Goal: Check status: Check status

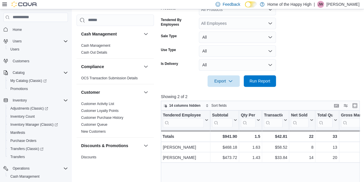
scroll to position [54, 0]
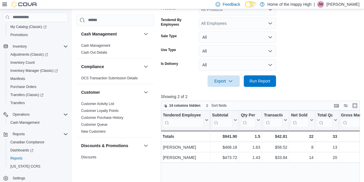
click at [289, 36] on form "Date Range Today Locations Warman - Second Ave - Prairie Records Classification…" at bounding box center [261, 20] width 201 height 131
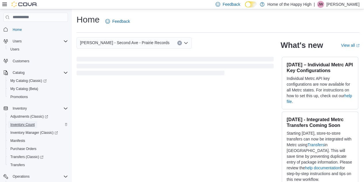
click at [25, 125] on span "Inventory Count" at bounding box center [22, 124] width 24 height 5
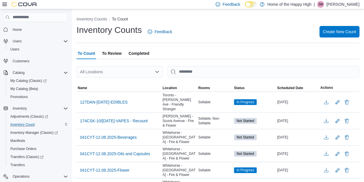
click at [135, 52] on span "Completed" at bounding box center [139, 54] width 21 height 12
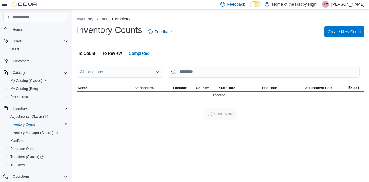
drag, startPoint x: 111, startPoint y: 75, endPoint x: 106, endPoint y: 74, distance: 4.9
click at [110, 75] on div "All Locations" at bounding box center [120, 72] width 86 height 12
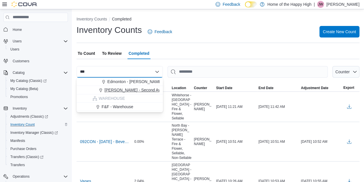
type input "***"
click at [133, 92] on span "Warman - Second Ave - Prairie Records" at bounding box center [150, 90] width 90 height 6
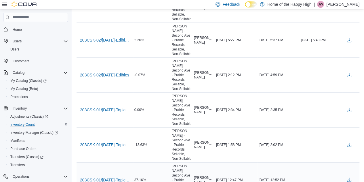
scroll to position [403, 0]
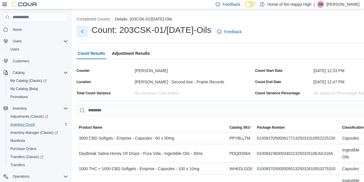
click at [85, 31] on button "Next" at bounding box center [83, 32] width 12 height 12
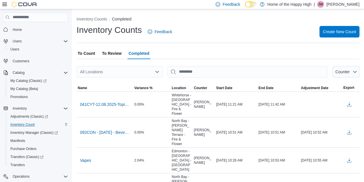
click at [120, 73] on div "All Locations" at bounding box center [120, 72] width 86 height 12
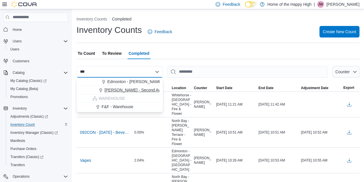
type input "***"
click at [118, 88] on span "Warman - Second Ave - Prairie Records" at bounding box center [150, 90] width 90 height 6
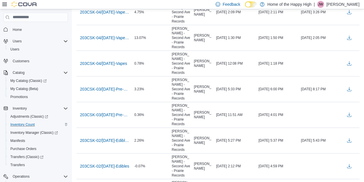
scroll to position [259, 0]
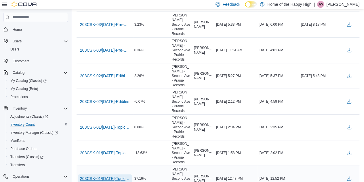
drag, startPoint x: 116, startPoint y: 115, endPoint x: 99, endPoint y: 118, distance: 17.8
drag, startPoint x: 99, startPoint y: 118, endPoint x: 88, endPoint y: 110, distance: 13.4
drag, startPoint x: 88, startPoint y: 110, endPoint x: 86, endPoint y: 115, distance: 4.8
click at [109, 175] on span "203CSK-01/AUG/25-Topicals" at bounding box center [105, 178] width 50 height 6
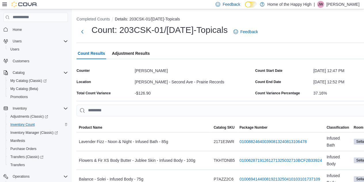
click at [5, 4] on icon at bounding box center [4, 4] width 5 height 5
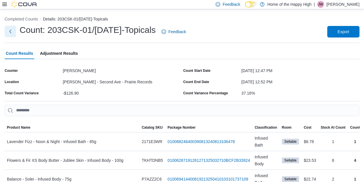
click at [10, 33] on button "Next" at bounding box center [11, 32] width 12 height 12
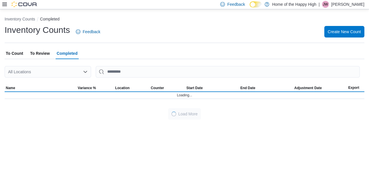
click at [43, 74] on div "All Locations" at bounding box center [48, 72] width 86 height 12
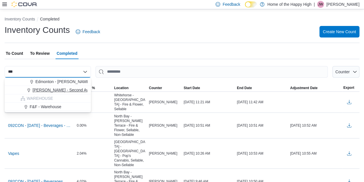
type input "***"
click at [42, 87] on span "Warman - Second Ave - Prairie Records" at bounding box center [78, 90] width 90 height 6
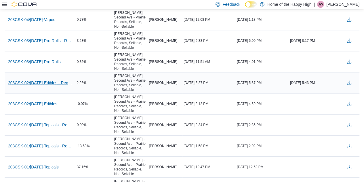
scroll to position [202, 0]
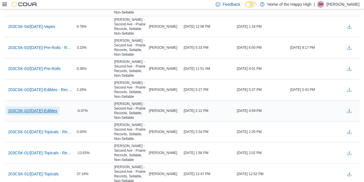
click at [52, 108] on span "203CSK-02/AUG/25-Edibles" at bounding box center [32, 111] width 49 height 6
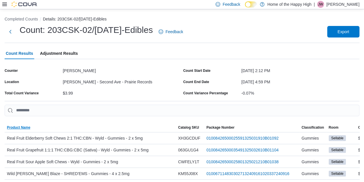
click at [18, 128] on span "Product Name" at bounding box center [18, 127] width 23 height 5
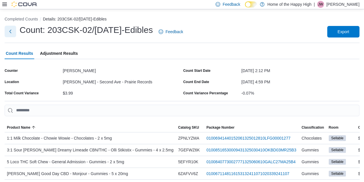
click at [9, 34] on button "Next" at bounding box center [11, 32] width 12 height 12
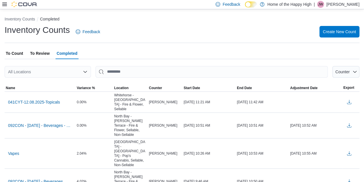
click at [39, 76] on div "All Locations" at bounding box center [48, 72] width 86 height 12
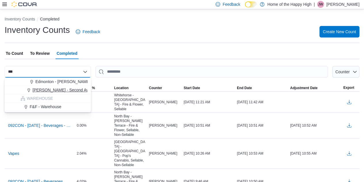
type input "***"
click at [46, 86] on button "Warman - Second Ave - Prairie Records" at bounding box center [48, 90] width 86 height 8
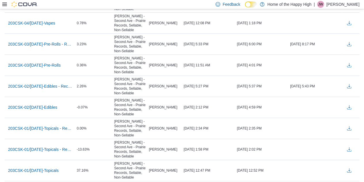
scroll to position [211, 0]
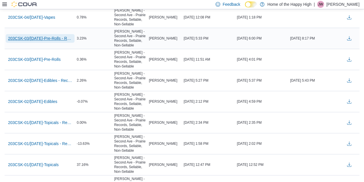
click at [53, 38] on span "203CSK-03/AUG/25-Pre-Rolls - Recount" at bounding box center [40, 38] width 64 height 6
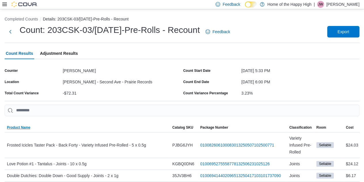
click at [18, 128] on span "Product Name" at bounding box center [18, 127] width 23 height 5
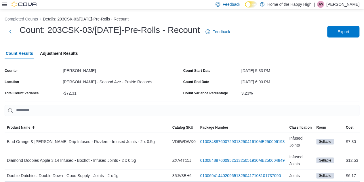
click at [17, 33] on div "Count: 203CSK-03/AUG/25-Pre-Rolls - Recount Feedback" at bounding box center [119, 31] width 228 height 15
click at [8, 30] on button "Next" at bounding box center [11, 32] width 12 height 12
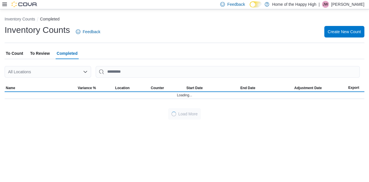
click at [27, 74] on div "All Locations" at bounding box center [48, 72] width 86 height 12
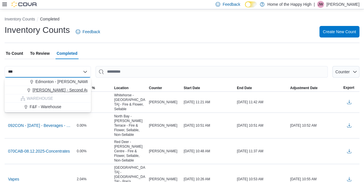
type input "***"
click at [39, 89] on span "Warman - Second Ave - Prairie Records" at bounding box center [78, 90] width 90 height 6
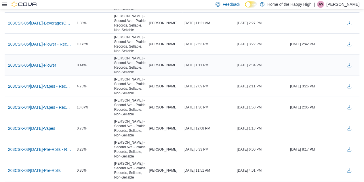
scroll to position [101, 0]
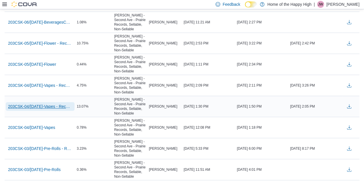
click at [56, 106] on span "203CSK-04/AUG/25-Vapes - Recount" at bounding box center [40, 106] width 64 height 6
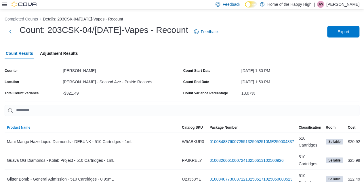
click at [24, 128] on span "Product Name" at bounding box center [18, 127] width 23 height 5
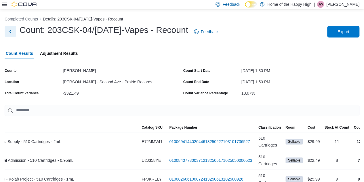
click at [10, 34] on button "Next" at bounding box center [11, 32] width 12 height 12
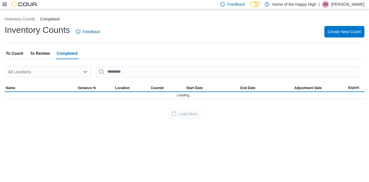
click at [36, 72] on div "All Locations" at bounding box center [48, 72] width 86 height 12
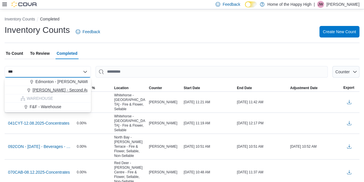
type input "***"
click at [45, 88] on span "Warman - Second Ave - Prairie Records" at bounding box center [78, 90] width 90 height 6
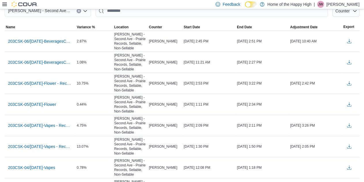
scroll to position [62, 0]
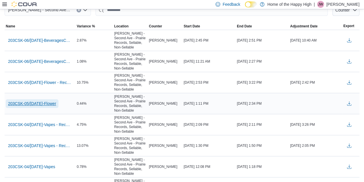
click at [39, 101] on span "203CSK-05/AUG/25-Flower" at bounding box center [32, 104] width 48 height 6
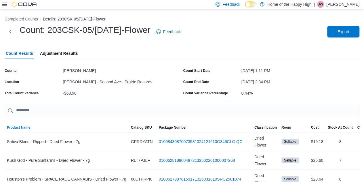
click at [36, 130] on span "Product Name" at bounding box center [67, 127] width 124 height 9
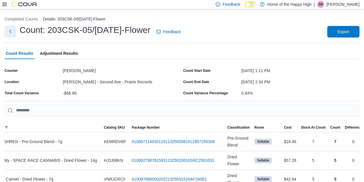
click at [8, 30] on button "Next" at bounding box center [11, 32] width 12 height 12
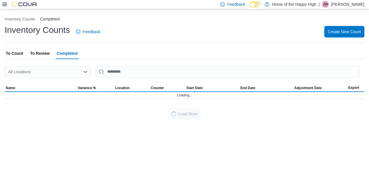
click at [49, 69] on div "All Locations" at bounding box center [48, 72] width 86 height 12
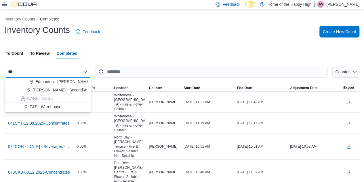
type input "***"
click at [47, 90] on span "Warman - Second Ave - Prairie Records" at bounding box center [78, 90] width 90 height 6
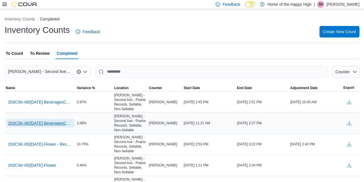
click at [53, 123] on span "203CSK-06/AUG/25-BeveragesConcentrates" at bounding box center [40, 123] width 64 height 6
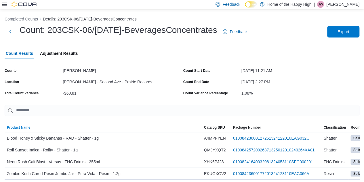
click at [30, 126] on span "Product Name" at bounding box center [18, 127] width 23 height 5
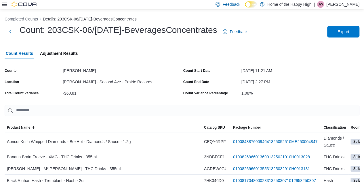
click at [13, 37] on div "Count: 203CSK-06/AUG/25-BeveragesConcentrates Feedback" at bounding box center [127, 31] width 245 height 15
click at [11, 33] on button "Next" at bounding box center [11, 32] width 12 height 12
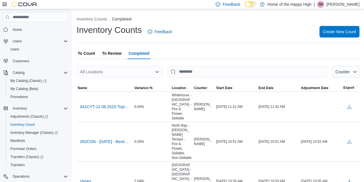
click at [5, 5] on icon at bounding box center [4, 4] width 5 height 5
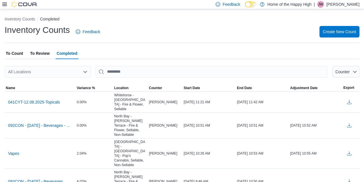
click at [52, 74] on div "All Locations" at bounding box center [48, 72] width 86 height 12
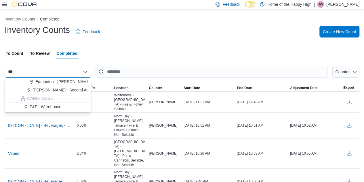
type input "***"
click at [52, 94] on button "Warman - Second Ave - Prairie Records" at bounding box center [48, 90] width 86 height 8
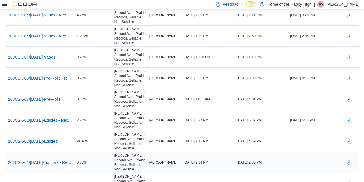
scroll to position [202, 0]
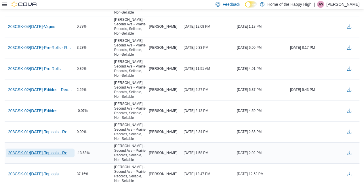
click at [54, 151] on span "203CSK-01/AUG/25-Topicals - Recount" at bounding box center [40, 153] width 64 height 6
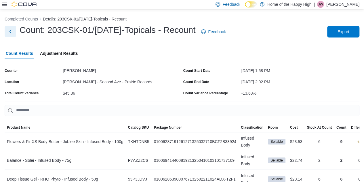
click at [10, 31] on button "Next" at bounding box center [11, 32] width 12 height 12
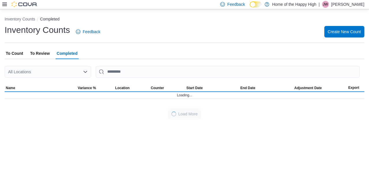
click at [45, 74] on div "All Locations" at bounding box center [48, 72] width 86 height 12
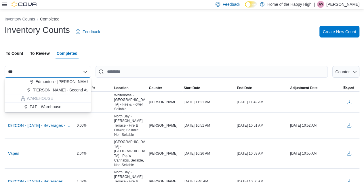
type input "***"
click at [51, 92] on span "Warman - Second Ave - Prairie Records" at bounding box center [78, 90] width 90 height 6
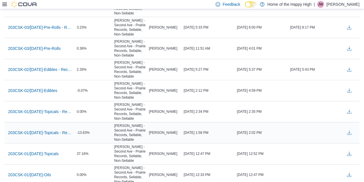
scroll to position [230, 0]
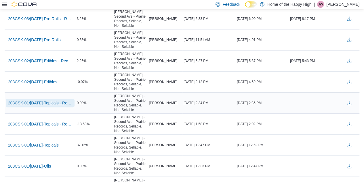
click at [54, 103] on span "203CSK-01/AUG/25-Topicals - Recount - Recount" at bounding box center [40, 103] width 64 height 6
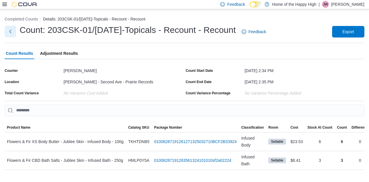
click at [9, 31] on button "Next" at bounding box center [11, 32] width 12 height 12
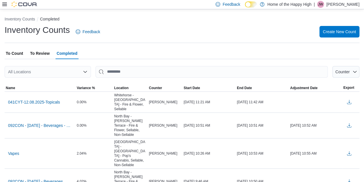
click at [56, 70] on div "All Locations" at bounding box center [48, 72] width 86 height 12
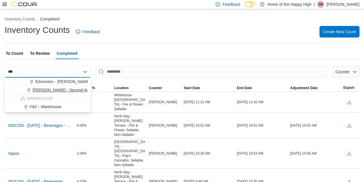
type input "***"
click at [48, 91] on span "Warman - Second Ave - Prairie Records" at bounding box center [78, 90] width 90 height 6
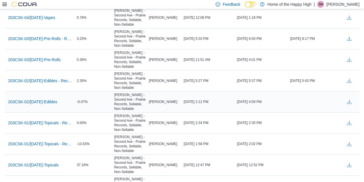
scroll to position [202, 0]
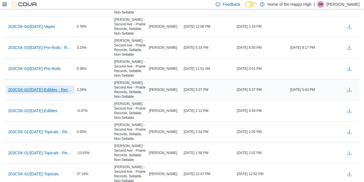
click at [56, 88] on span "203CSK-02/AUG/25-Edibles - Recount" at bounding box center [40, 90] width 64 height 6
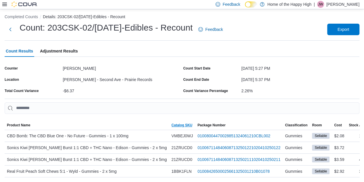
scroll to position [0, 24]
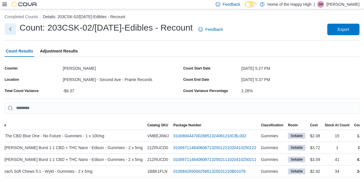
click at [10, 26] on button "Next" at bounding box center [11, 29] width 12 height 12
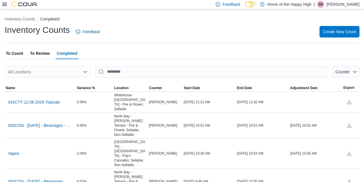
click at [43, 77] on div "All Locations" at bounding box center [48, 72] width 86 height 12
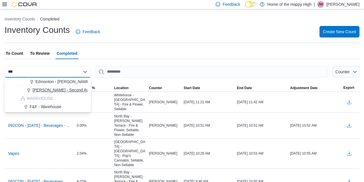
type input "***"
click at [39, 94] on button "Warman - Second Ave - Prairie Records" at bounding box center [48, 90] width 86 height 8
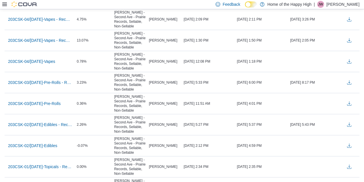
scroll to position [167, 0]
click at [49, 103] on span "203CSK-03/AUG/25-Pre-Rolls" at bounding box center [34, 103] width 53 height 6
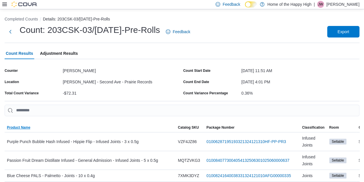
click at [28, 127] on span "Product Name" at bounding box center [18, 127] width 23 height 5
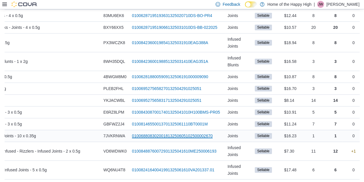
click at [163, 132] on link "010068808302001813250605102500002670 (opens in a new tab or window)" at bounding box center [172, 135] width 81 height 7
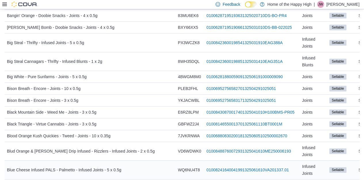
drag, startPoint x: 96, startPoint y: 5, endPoint x: 130, endPoint y: 161, distance: 159.9
click at [130, 164] on div "Blue Cheese Infused PALS - Palmetto - Infused Joints - 5 x 0.5g" at bounding box center [90, 170] width 171 height 12
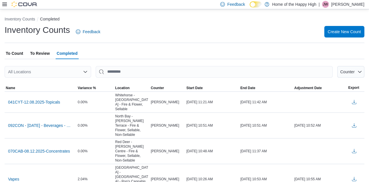
click at [57, 71] on div "All Locations" at bounding box center [48, 72] width 86 height 12
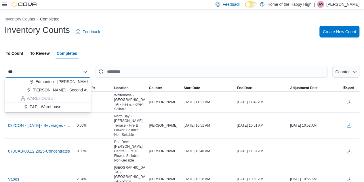
type input "***"
click at [51, 89] on span "Warman - Second Ave - Prairie Records" at bounding box center [78, 90] width 90 height 6
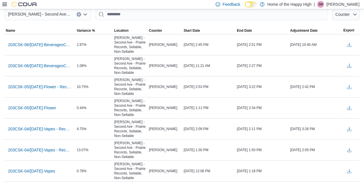
scroll to position [59, 0]
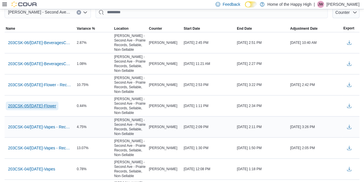
drag, startPoint x: 46, startPoint y: 105, endPoint x: 100, endPoint y: 122, distance: 56.7
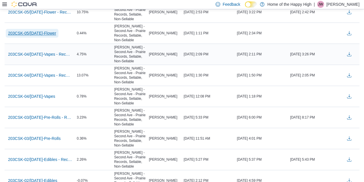
scroll to position [146, 0]
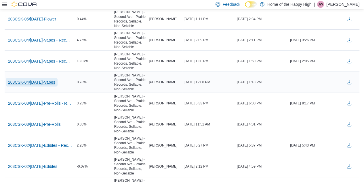
click at [49, 83] on span "203CSK-04/AUG/25-Vapes" at bounding box center [31, 82] width 47 height 6
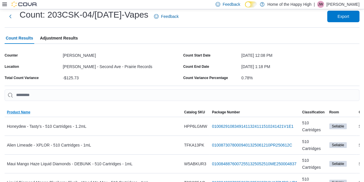
click at [29, 113] on span "Product Name" at bounding box center [18, 112] width 23 height 5
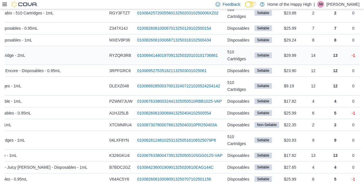
scroll to position [0, 12]
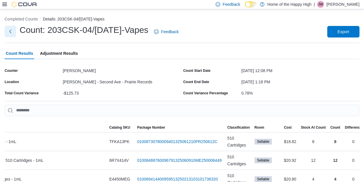
click at [11, 30] on button "Next" at bounding box center [11, 32] width 12 height 12
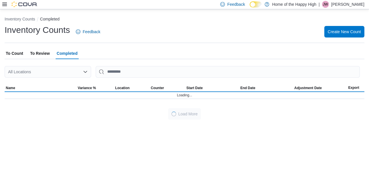
click at [31, 79] on div at bounding box center [184, 80] width 359 height 7
click at [40, 73] on div "All Locations" at bounding box center [48, 72] width 86 height 12
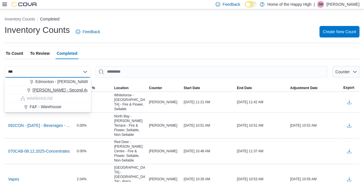
type input "***"
click at [44, 90] on span "Warman - Second Ave - Prairie Records" at bounding box center [78, 90] width 90 height 6
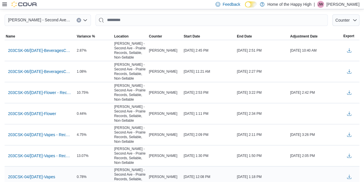
scroll to position [106, 0]
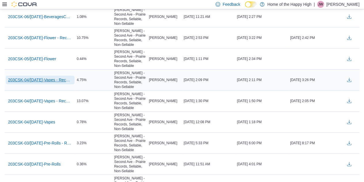
click at [54, 80] on span "203CSK-04/AUG/25-Vapes - Recount - Recount" at bounding box center [40, 80] width 64 height 6
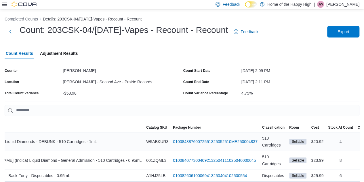
scroll to position [0, 39]
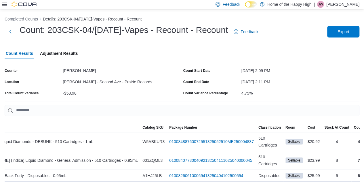
click at [8, 126] on span "Product Name" at bounding box center [52, 127] width 175 height 9
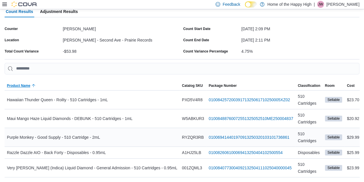
scroll to position [0, 0]
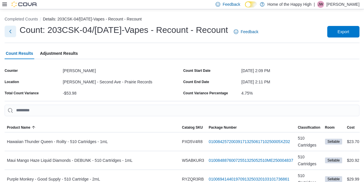
click at [10, 32] on button "Next" at bounding box center [11, 32] width 12 height 12
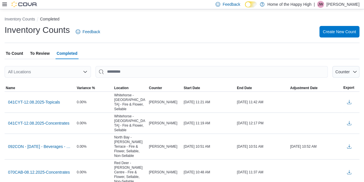
click at [42, 68] on div "All Locations" at bounding box center [48, 72] width 86 height 12
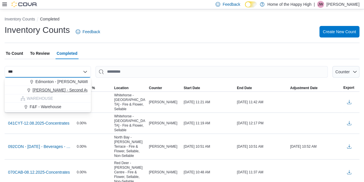
type input "***"
click at [45, 87] on button "Warman - Second Ave - Prairie Records" at bounding box center [48, 90] width 86 height 8
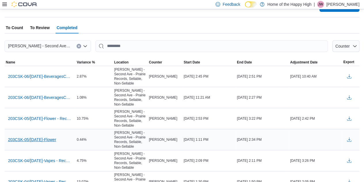
scroll to position [26, 0]
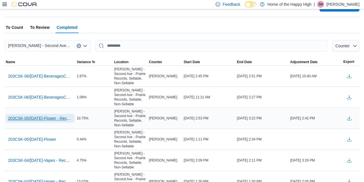
click at [47, 117] on span "203CSK-05/AUG/25-Flower - Recount" at bounding box center [40, 118] width 64 height 6
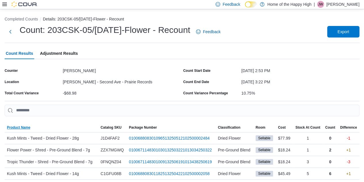
click at [31, 128] on span "Product Name" at bounding box center [52, 127] width 94 height 9
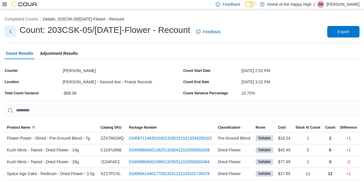
click at [11, 33] on button "Next" at bounding box center [11, 32] width 12 height 12
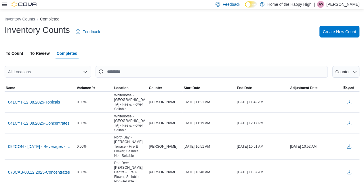
click at [43, 72] on div "All Locations" at bounding box center [48, 72] width 86 height 12
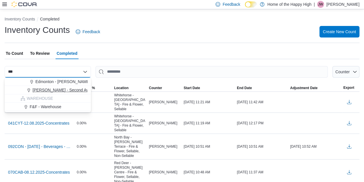
type input "***"
click at [44, 92] on span "Warman - Second Ave - Prairie Records" at bounding box center [78, 90] width 90 height 6
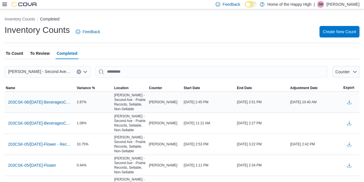
click at [104, 107] on td "2.87%" at bounding box center [94, 101] width 37 height 21
click at [53, 101] on span "203CSK-06/AUG/25-BeveragesConcentrates - Recount" at bounding box center [40, 102] width 64 height 6
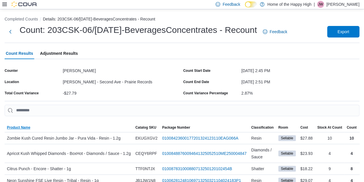
click at [21, 124] on span "Product Name" at bounding box center [69, 127] width 128 height 9
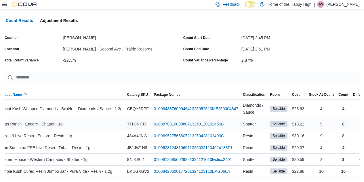
scroll to position [0, 16]
